Goal: Task Accomplishment & Management: Manage account settings

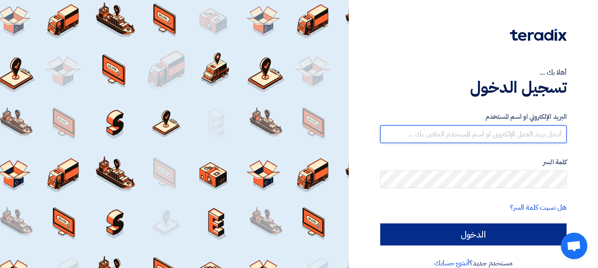
type input "[EMAIL_ADDRESS][DOMAIN_NAME]"
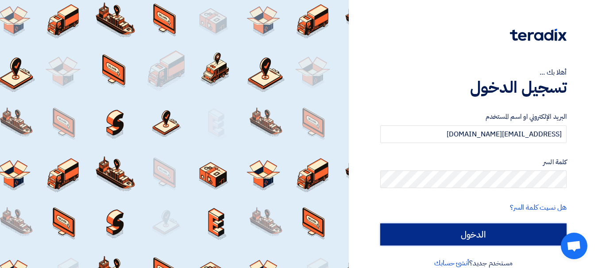
click at [450, 242] on input "الدخول" at bounding box center [473, 235] width 186 height 22
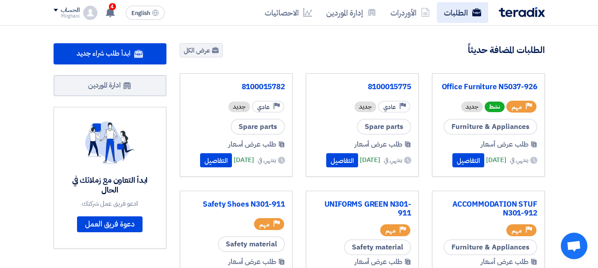
click at [446, 15] on link "الطلبات" at bounding box center [462, 12] width 51 height 21
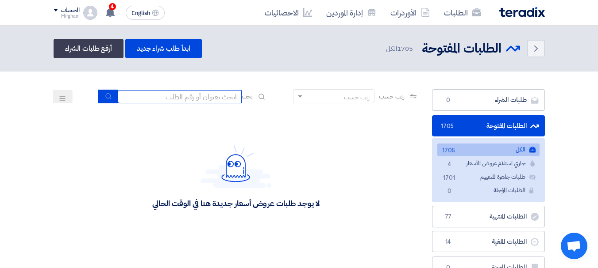
click at [205, 98] on input at bounding box center [180, 96] width 124 height 13
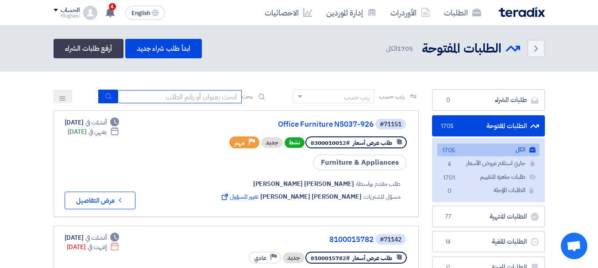
paste input "8100014710"
type input "8100014710"
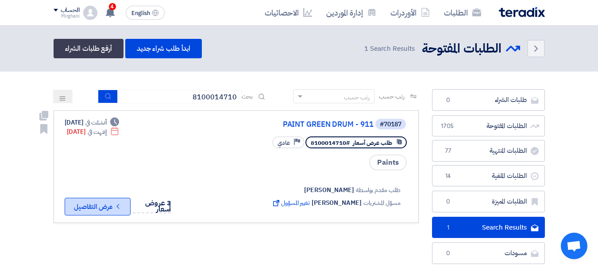
click at [87, 200] on button "Check details عرض التفاصيل" at bounding box center [98, 207] width 66 height 18
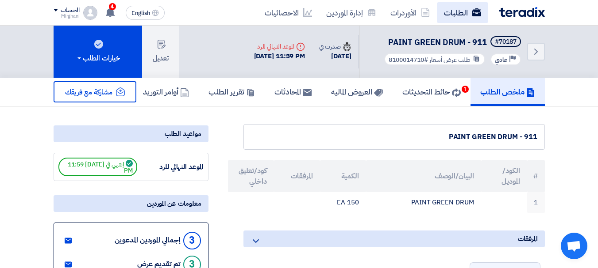
click at [447, 12] on link "الطلبات" at bounding box center [462, 12] width 51 height 21
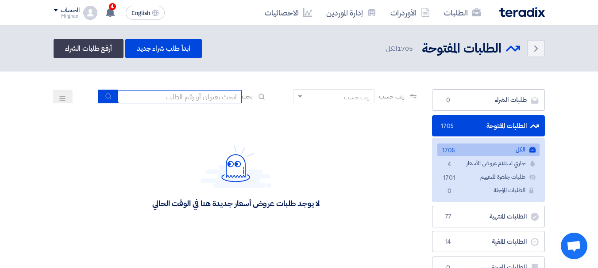
click at [229, 95] on input at bounding box center [180, 96] width 124 height 13
paste input "8100014710"
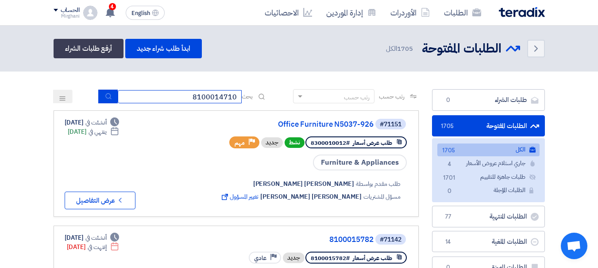
type input "8100014710"
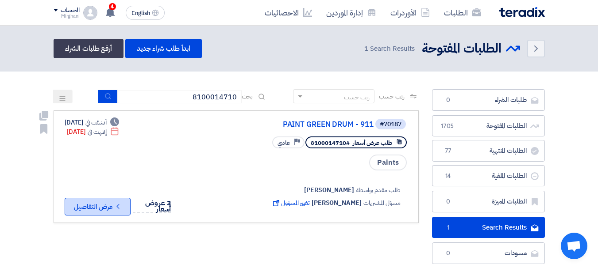
click at [115, 203] on button "Check details عرض التفاصيل" at bounding box center [98, 207] width 66 height 18
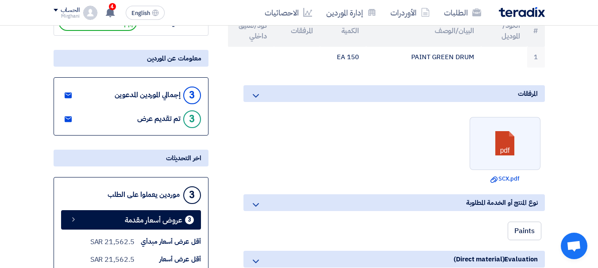
scroll to position [44, 0]
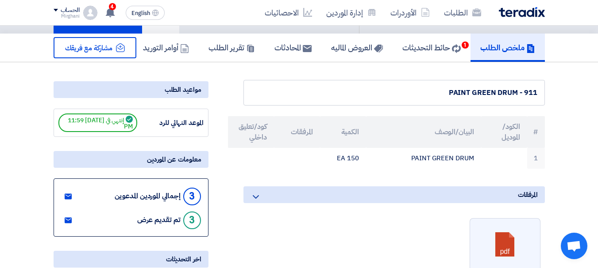
click at [118, 124] on span "إنتهي في [DATE] 11:59 PM" at bounding box center [97, 123] width 79 height 19
click at [166, 131] on div "الموعد النهائي للرد إنتهي في [DATE] 11:59 PM" at bounding box center [130, 123] width 145 height 19
click at [172, 93] on div "مواعيد الطلب" at bounding box center [131, 89] width 155 height 17
click at [177, 86] on div "مواعيد الطلب" at bounding box center [131, 89] width 155 height 17
click at [177, 85] on div "مواعيد الطلب" at bounding box center [131, 89] width 155 height 17
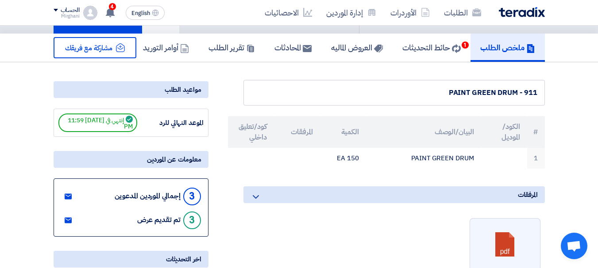
click at [177, 85] on div "مواعيد الطلب" at bounding box center [131, 89] width 155 height 17
click at [189, 93] on div "مواعيد الطلب" at bounding box center [131, 89] width 155 height 17
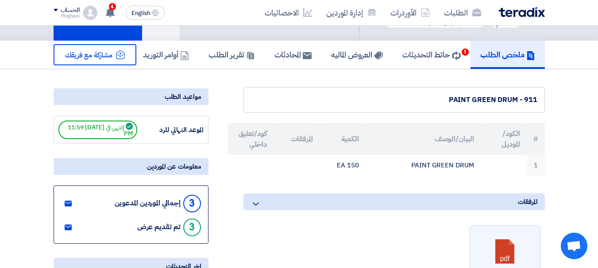
scroll to position [88, 0]
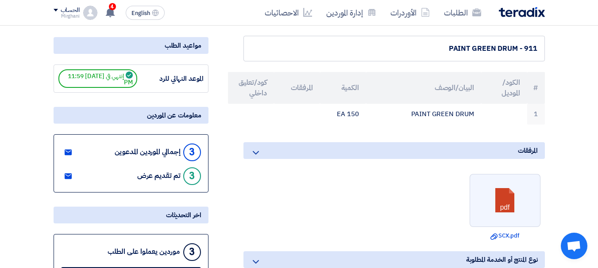
click at [252, 154] on icon at bounding box center [255, 153] width 11 height 11
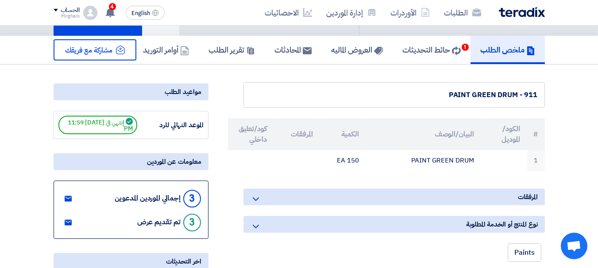
scroll to position [0, 0]
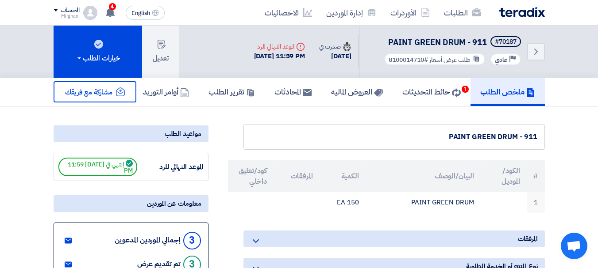
click at [373, 142] on div "PAINT GREEN DRUM - 911" at bounding box center [393, 137] width 301 height 26
click at [211, 92] on h5 "تقرير الطلب" at bounding box center [231, 92] width 46 height 10
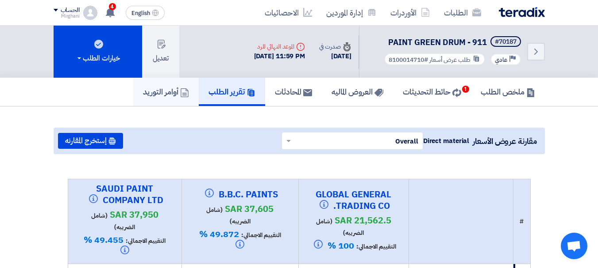
click at [160, 89] on h5 "أوامر التوريد" at bounding box center [166, 92] width 46 height 10
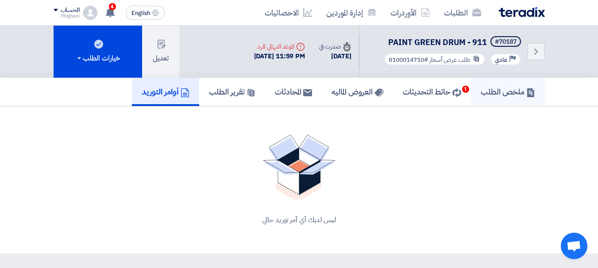
click at [485, 95] on h5 "ملخص الطلب" at bounding box center [507, 92] width 54 height 10
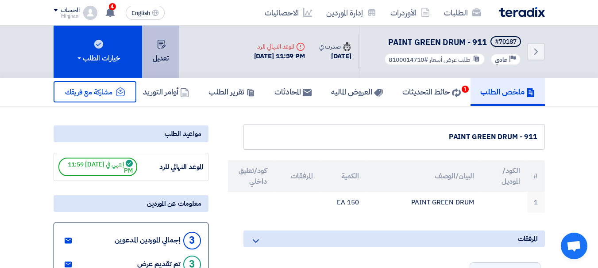
click at [169, 57] on button "تعديل" at bounding box center [160, 52] width 37 height 52
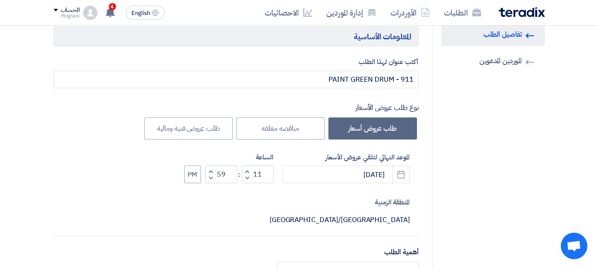
scroll to position [88, 0]
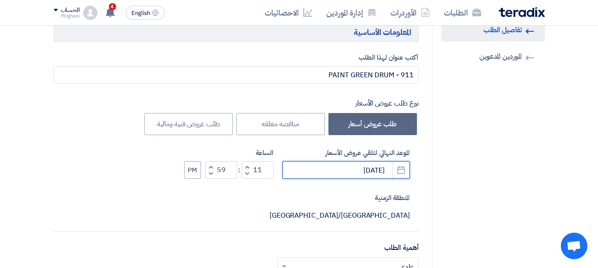
click at [325, 176] on input "[DATE]" at bounding box center [345, 170] width 127 height 18
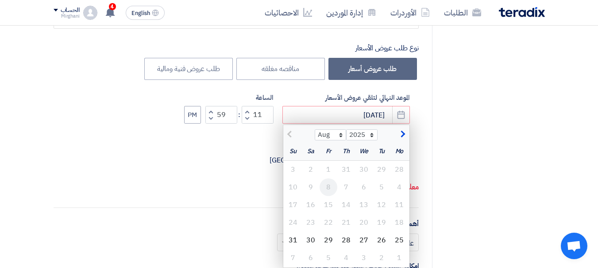
scroll to position [177, 0]
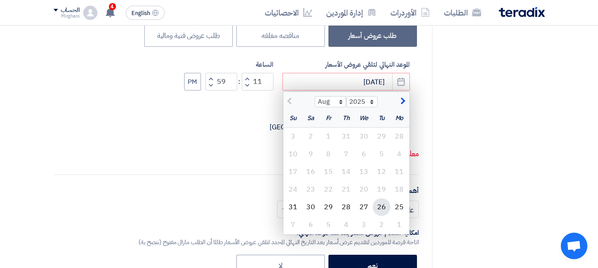
click at [383, 208] on div "26" at bounding box center [381, 208] width 18 height 18
type input "[DATE]"
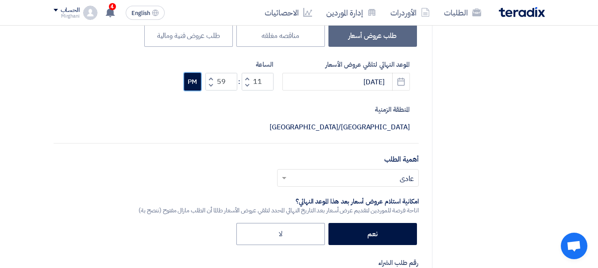
click at [197, 85] on button "PM" at bounding box center [192, 82] width 17 height 18
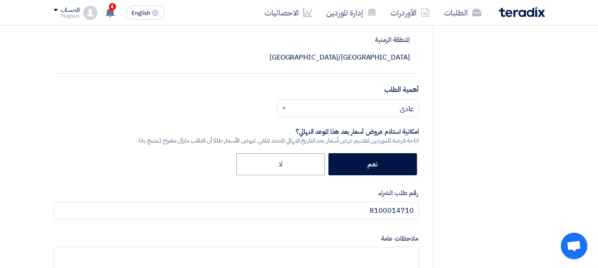
scroll to position [221, 0]
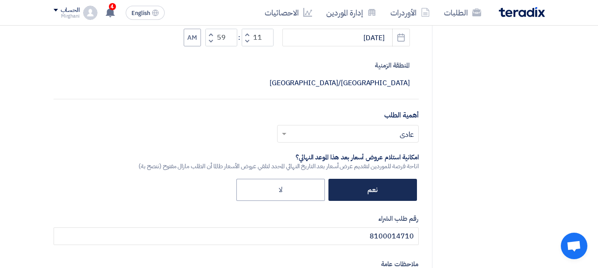
click at [376, 179] on label "نعم" at bounding box center [372, 190] width 88 height 22
click at [376, 187] on input "نعم" at bounding box center [375, 190] width 6 height 6
click at [369, 179] on label "نعم" at bounding box center [372, 190] width 88 height 22
click at [372, 187] on input "نعم" at bounding box center [375, 190] width 6 height 6
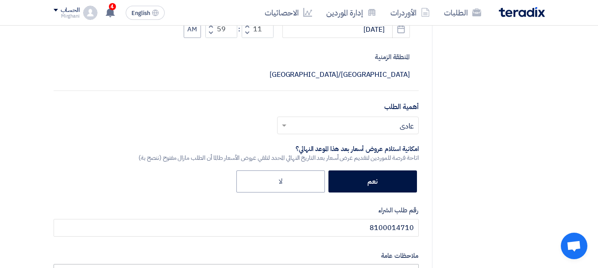
scroll to position [265, 0]
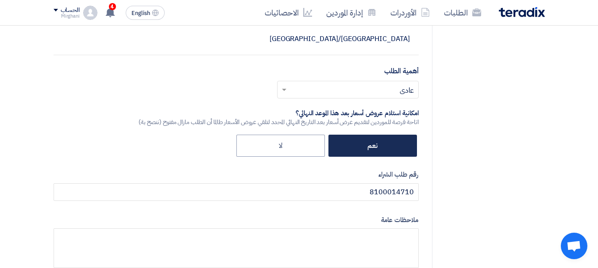
click at [376, 135] on label "نعم" at bounding box center [372, 146] width 88 height 22
click at [376, 142] on input "نعم" at bounding box center [375, 145] width 6 height 6
click at [376, 135] on label "نعم" at bounding box center [372, 146] width 88 height 22
click at [376, 142] on input "نعم" at bounding box center [375, 145] width 6 height 6
click at [376, 135] on label "نعم" at bounding box center [372, 146] width 88 height 22
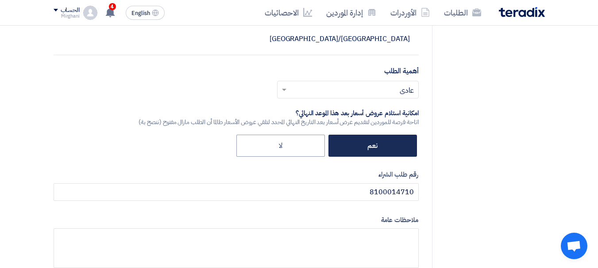
click at [376, 142] on input "نعم" at bounding box center [375, 145] width 6 height 6
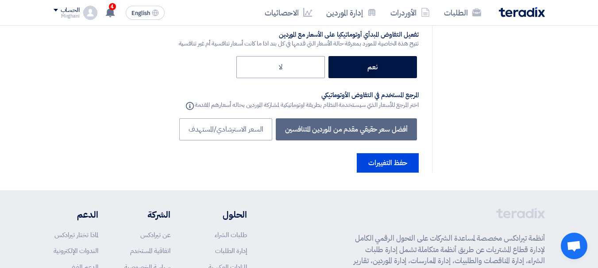
scroll to position [1592, 0]
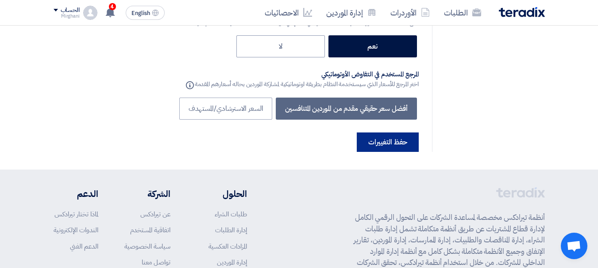
click at [393, 133] on button "حفظ التغييرات" at bounding box center [387, 142] width 62 height 19
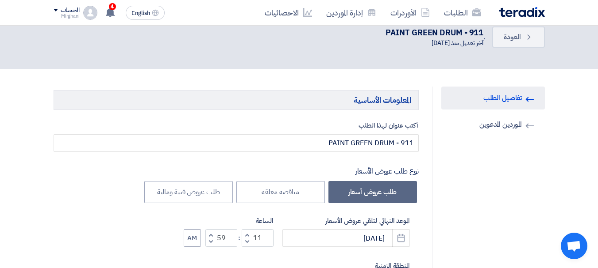
scroll to position [0, 0]
